Goal: Task Accomplishment & Management: Manage account settings

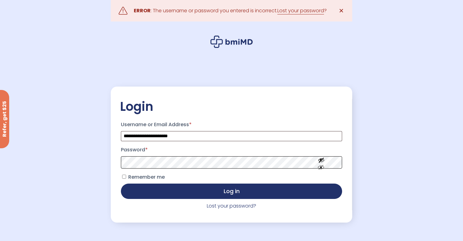
click at [121, 183] on button "Log in" at bounding box center [231, 190] width 221 height 15
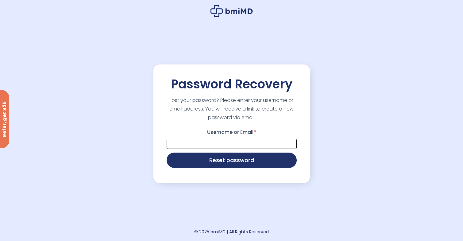
click at [236, 143] on input "Username or Email *" at bounding box center [231, 144] width 130 height 10
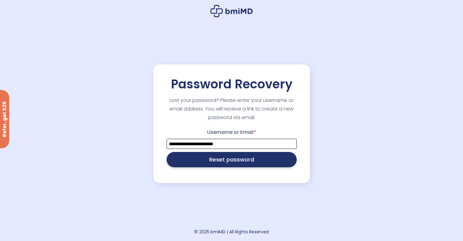
type input "**********"
click at [166, 152] on button "Reset password" at bounding box center [231, 159] width 130 height 15
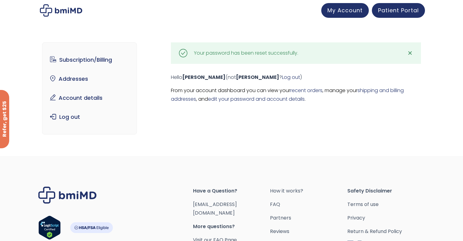
click at [230, 122] on div "Subscription/Billing bmiRewards Addresses Account details Submit a Review Log o…" at bounding box center [231, 90] width 379 height 121
click at [104, 62] on link "Subscription/Billing" at bounding box center [89, 59] width 85 height 13
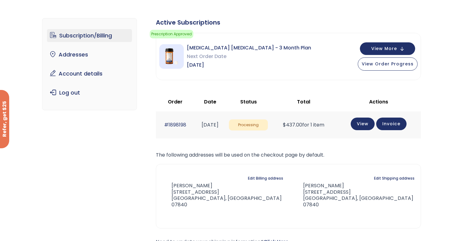
scroll to position [30, 0]
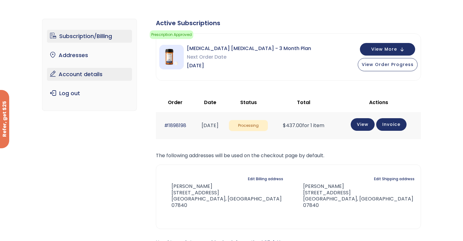
click at [98, 73] on link "Account details" at bounding box center [89, 74] width 85 height 13
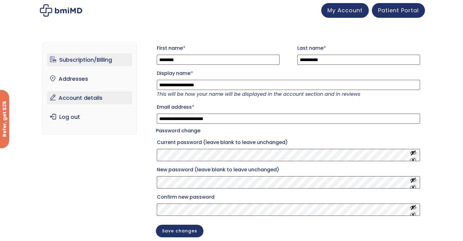
click at [84, 59] on link "Subscription/Billing" at bounding box center [89, 59] width 85 height 13
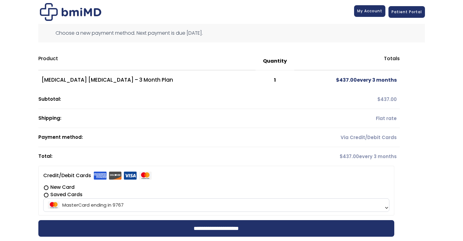
click at [377, 10] on span "My Account" at bounding box center [369, 10] width 25 height 5
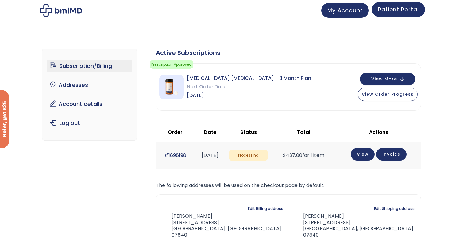
click at [403, 14] on link "Patient Portal" at bounding box center [398, 9] width 53 height 15
